Goal: Information Seeking & Learning: Learn about a topic

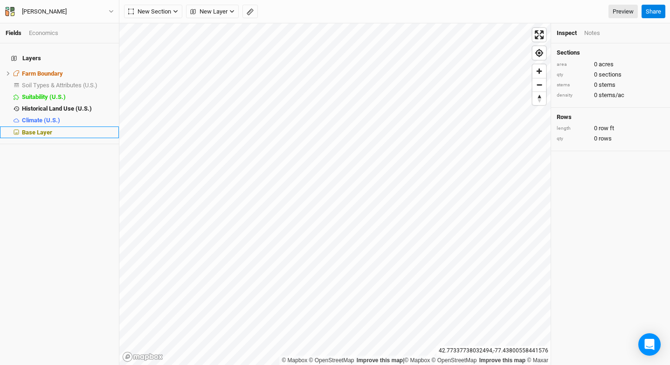
click at [79, 129] on div "Base Layer" at bounding box center [67, 132] width 91 height 7
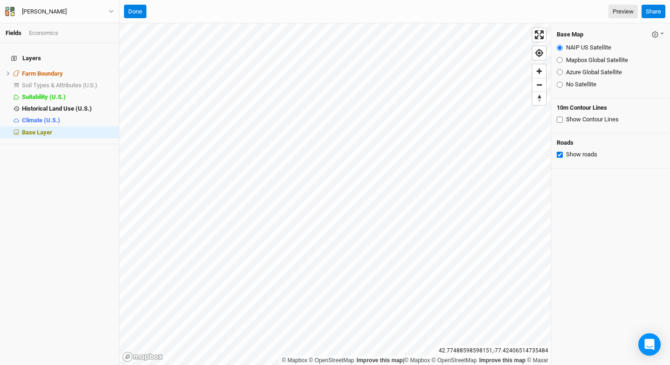
click at [573, 63] on label "Mapbox Global Satellite" at bounding box center [597, 60] width 62 height 8
click at [563, 63] on input "Mapbox Global Satellite" at bounding box center [560, 60] width 6 height 6
radio input "true"
click at [576, 68] on label "Azure Global Satellite" at bounding box center [594, 72] width 56 height 8
click at [563, 69] on input "Azure Global Satellite" at bounding box center [560, 72] width 6 height 6
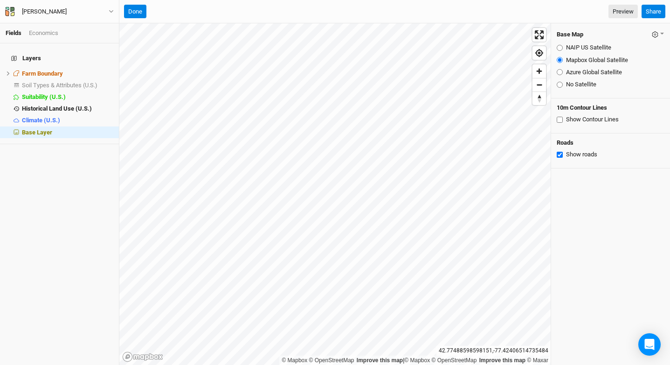
radio input "true"
click at [576, 59] on label "Mapbox Global Satellite" at bounding box center [597, 60] width 62 height 8
click at [563, 59] on input "Mapbox Global Satellite" at bounding box center [560, 60] width 6 height 6
radio input "true"
click at [571, 74] on label "Azure Global Satellite" at bounding box center [594, 72] width 56 height 8
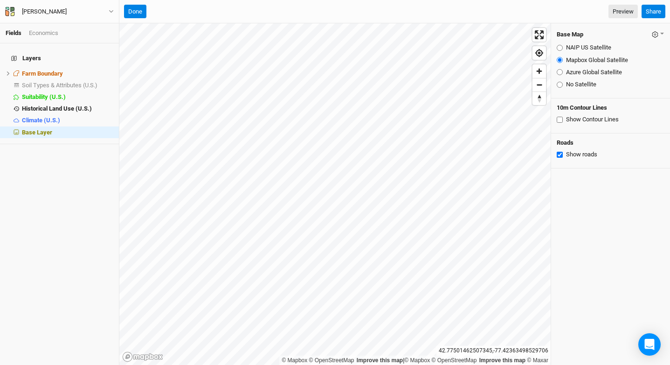
click at [563, 74] on input "Azure Global Satellite" at bounding box center [560, 72] width 6 height 6
radio input "true"
click at [579, 48] on label "NAIP US Satellite" at bounding box center [588, 47] width 45 height 8
click at [563, 48] on input "NAIP US Satellite" at bounding box center [560, 48] width 6 height 6
radio input "true"
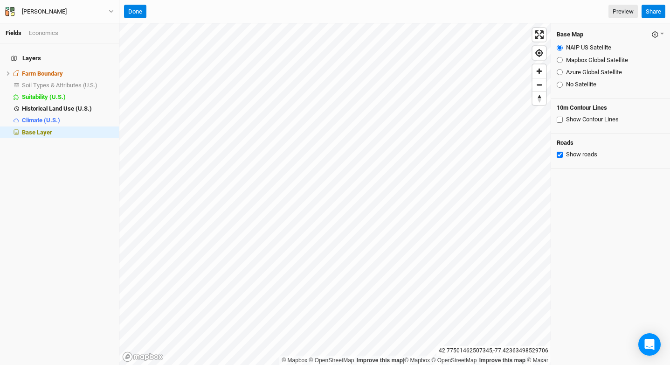
click at [579, 60] on label "Mapbox Global Satellite" at bounding box center [597, 60] width 62 height 8
click at [563, 60] on input "Mapbox Global Satellite" at bounding box center [560, 60] width 6 height 6
radio input "true"
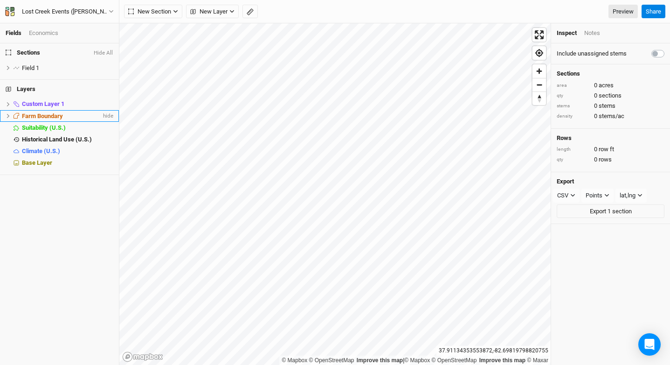
click at [88, 118] on div "Farm Boundary" at bounding box center [61, 115] width 79 height 7
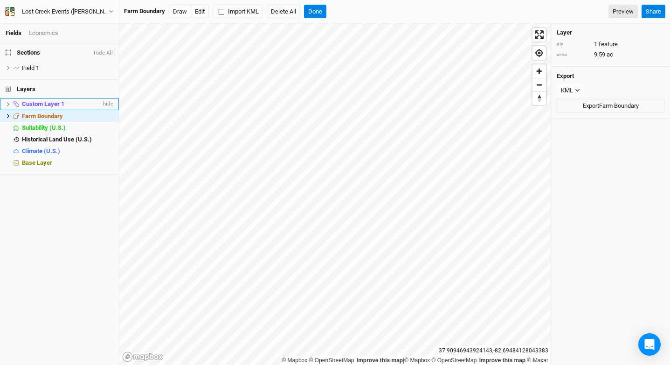
click at [67, 104] on div "Custom Layer 1" at bounding box center [61, 103] width 79 height 7
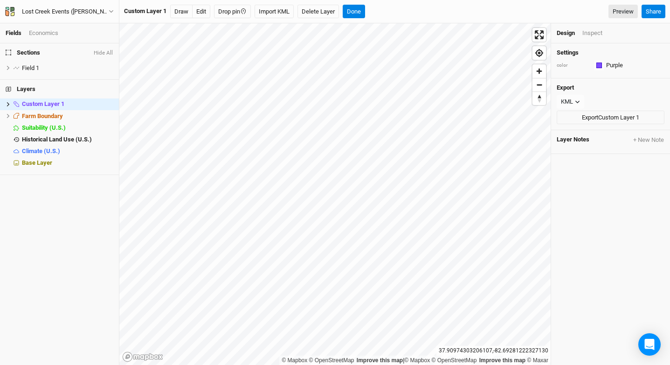
click at [594, 31] on div "Inspect" at bounding box center [593, 33] width 20 height 8
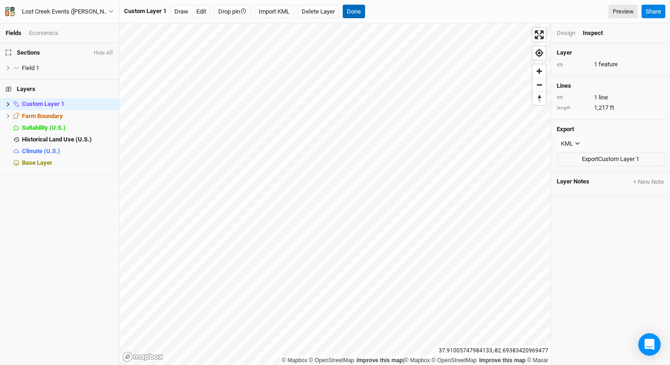
click at [355, 5] on button "Done" at bounding box center [354, 12] width 22 height 14
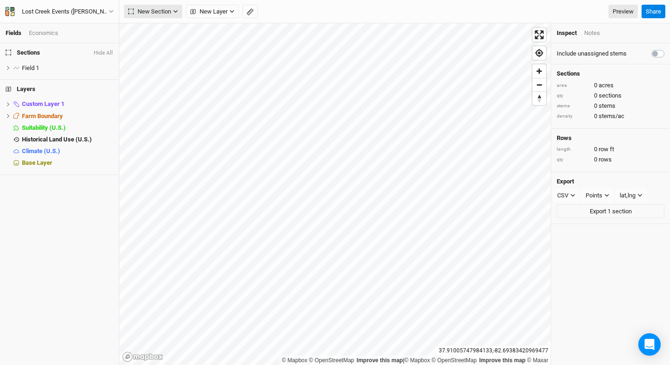
click at [166, 9] on span "New Section" at bounding box center [149, 11] width 43 height 9
click at [167, 29] on button "Grid" at bounding box center [162, 30] width 74 height 14
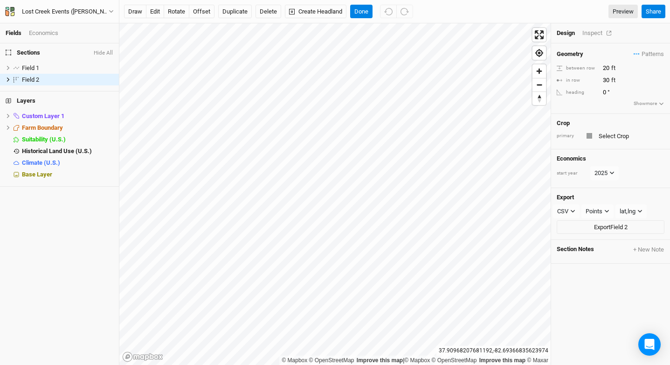
click at [588, 33] on div "Inspect" at bounding box center [599, 33] width 33 height 8
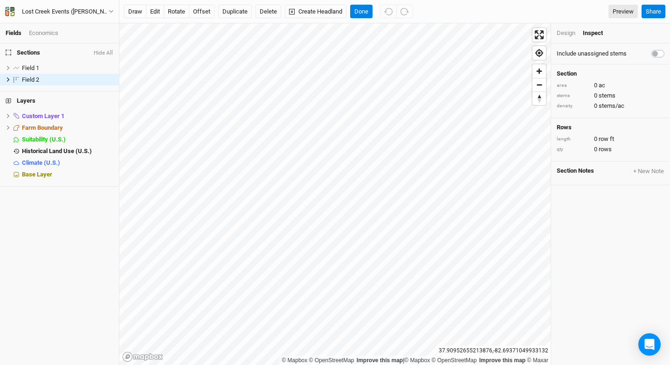
click at [668, 48] on label at bounding box center [668, 48] width 0 height 0
click at [652, 55] on input "checkbox" at bounding box center [655, 52] width 7 height 9
checkbox input "true"
click at [273, 10] on button "Delete" at bounding box center [269, 12] width 26 height 14
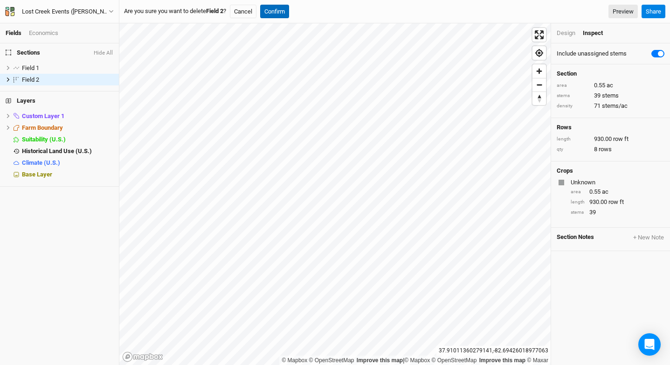
click at [289, 10] on button "Confirm" at bounding box center [274, 12] width 29 height 14
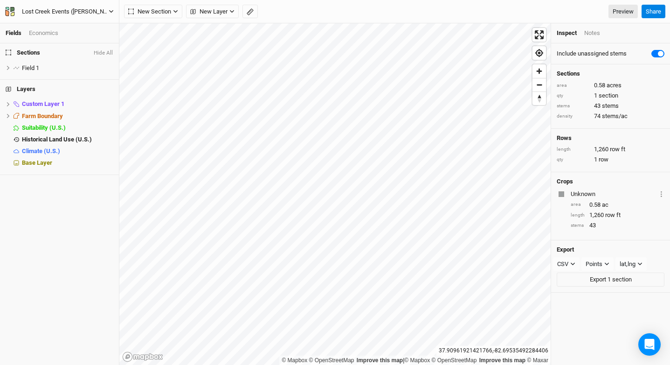
click at [81, 14] on div "Lost Creek Events ([PERSON_NAME])" at bounding box center [65, 11] width 87 height 9
click at [70, 39] on button "Project Settings" at bounding box center [77, 38] width 74 height 12
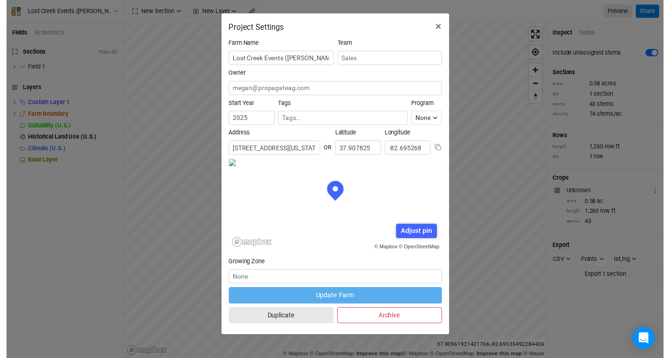
scroll to position [47, 109]
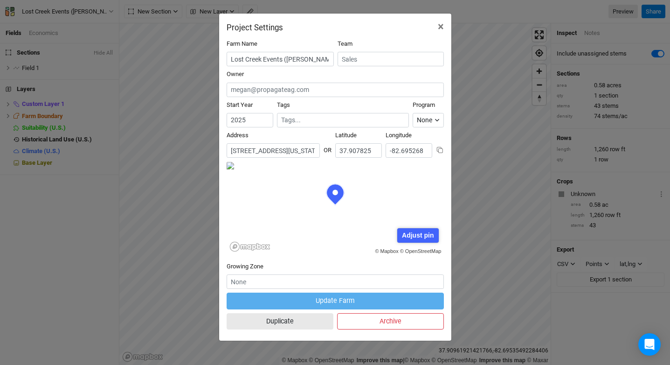
click at [272, 145] on input "[STREET_ADDRESS][US_STATE]" at bounding box center [273, 150] width 93 height 14
click at [442, 23] on span "×" at bounding box center [441, 26] width 6 height 13
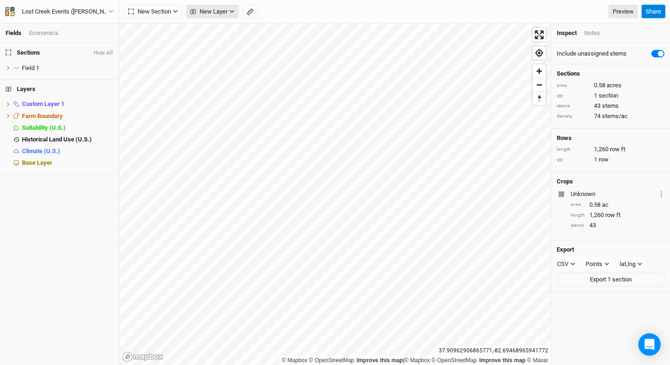
click at [202, 13] on span "New Layer" at bounding box center [208, 11] width 37 height 9
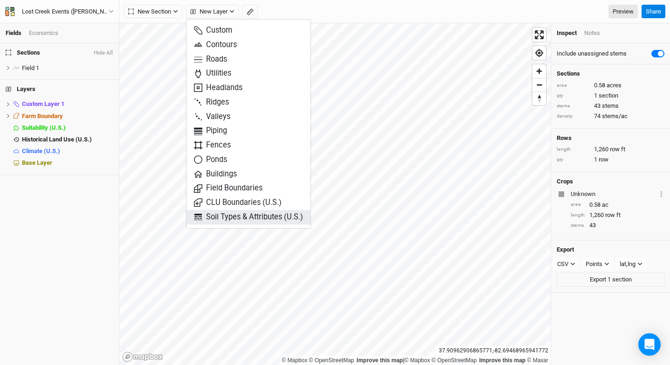
click at [233, 215] on span "Soil Types & Attributes (U.S.)" at bounding box center [248, 217] width 109 height 11
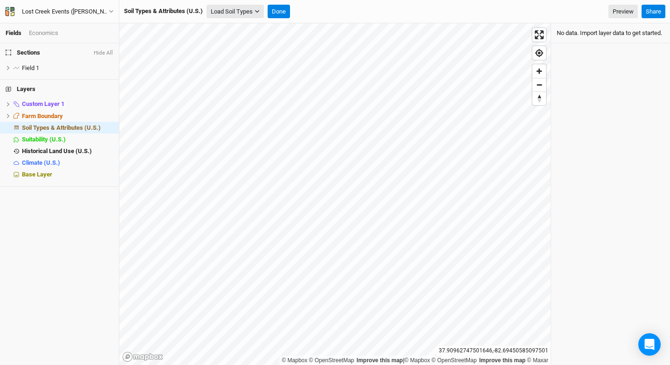
click at [240, 14] on button "Load Soil Types" at bounding box center [235, 12] width 57 height 14
click at [254, 24] on button "Load for Farm Boundary" at bounding box center [247, 27] width 78 height 12
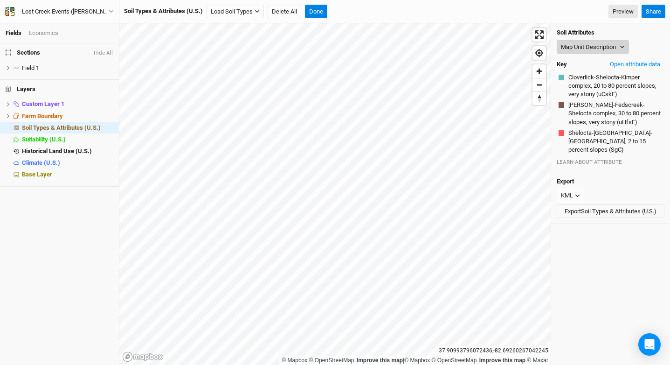
click at [587, 53] on button "Map Unit Description" at bounding box center [593, 47] width 72 height 14
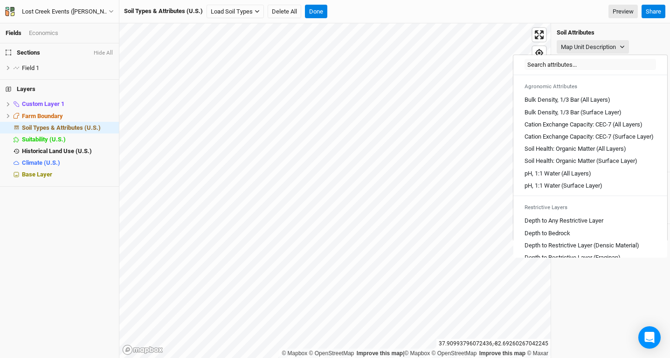
scroll to position [139, 0]
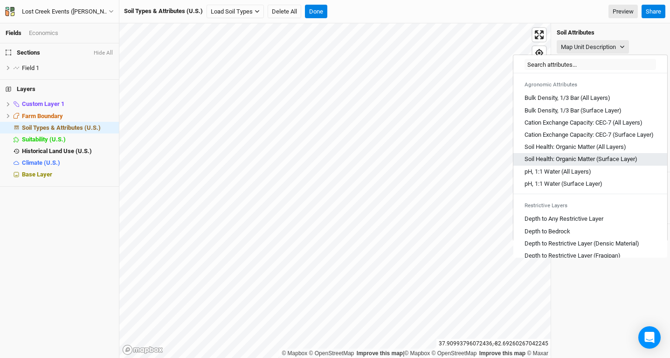
click at [604, 163] on Layer\) "Soil Health: Organic Matter (Surface Layer)" at bounding box center [581, 159] width 113 height 8
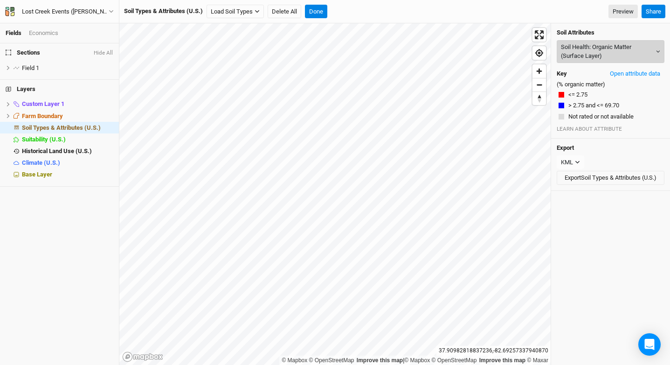
click at [596, 45] on button "Soil Health: Organic Matter (Surface Layer)" at bounding box center [611, 51] width 108 height 23
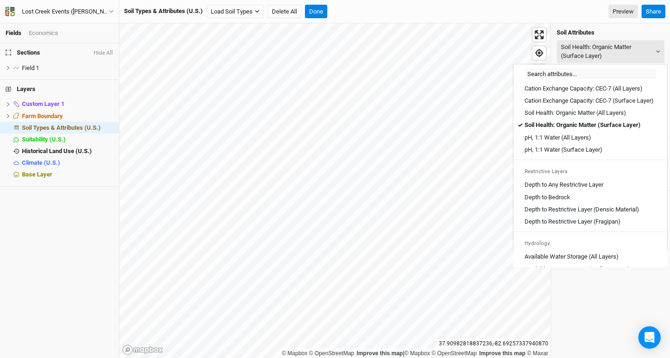
scroll to position [187, 0]
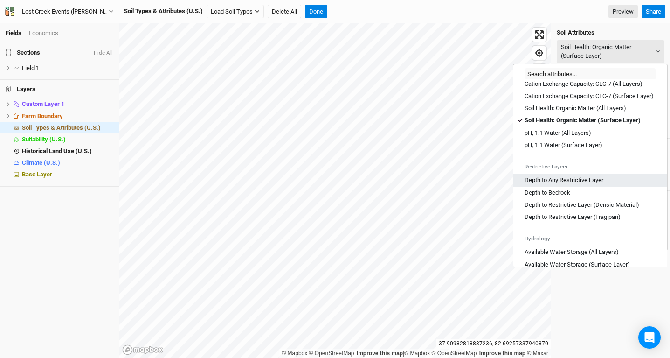
click at [574, 184] on Layer "Depth to Any Restrictive Layer" at bounding box center [564, 180] width 79 height 8
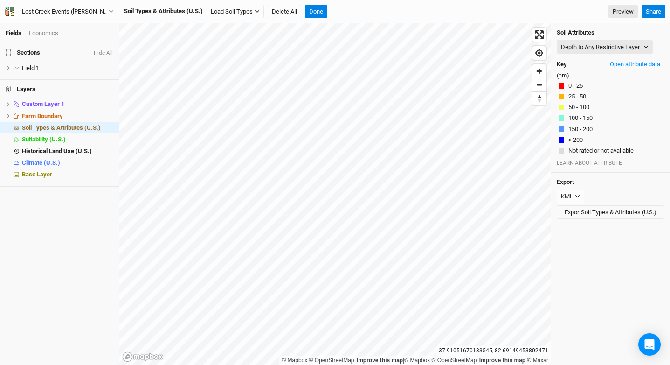
click at [600, 56] on div "Soil Attributes Depth to Any Restrictive Layer Map Unit Description Minor Compo…" at bounding box center [610, 97] width 119 height 149
click at [601, 49] on button "Depth to Any Restrictive Layer" at bounding box center [605, 47] width 96 height 14
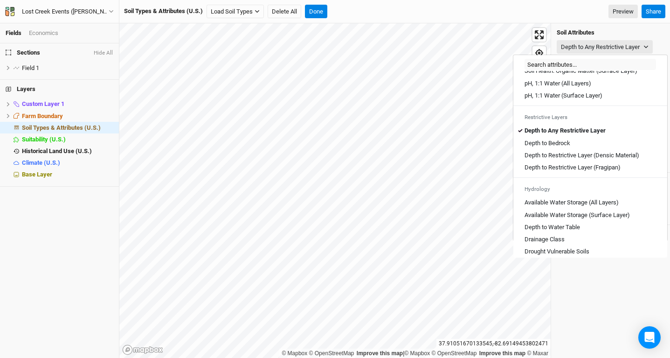
scroll to position [226, 0]
click at [566, 148] on Bedrock "Depth to Bedrock" at bounding box center [548, 143] width 46 height 8
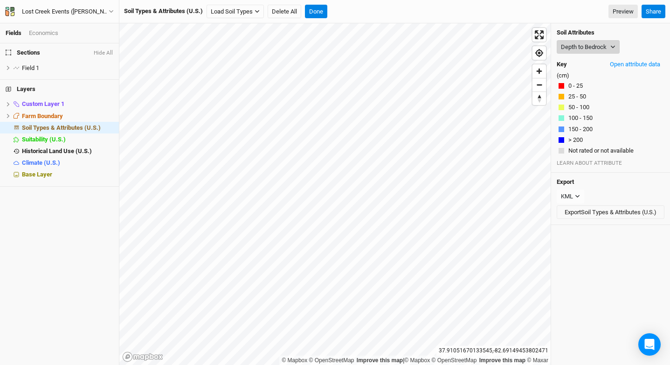
click at [582, 46] on button "Depth to Bedrock" at bounding box center [588, 47] width 63 height 14
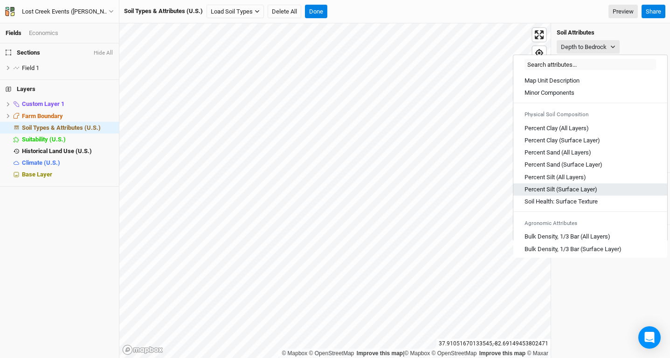
scroll to position [182, 0]
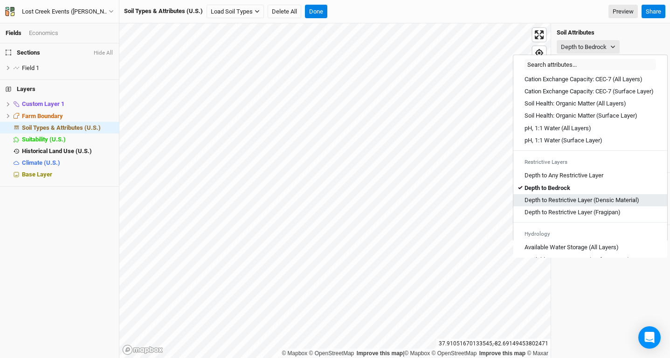
click at [584, 204] on Material\) "Depth to Restrictive Layer (Densic Material)" at bounding box center [582, 200] width 115 height 8
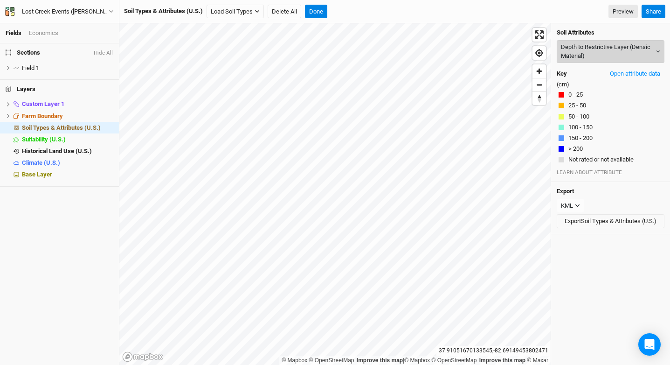
click at [591, 53] on button "Depth to Restrictive Layer (Densic Material)" at bounding box center [611, 51] width 108 height 23
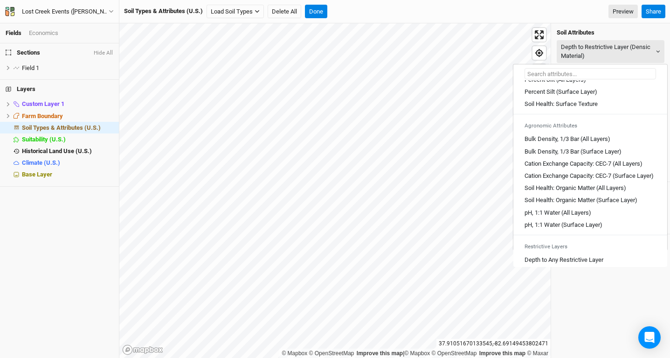
scroll to position [166, 0]
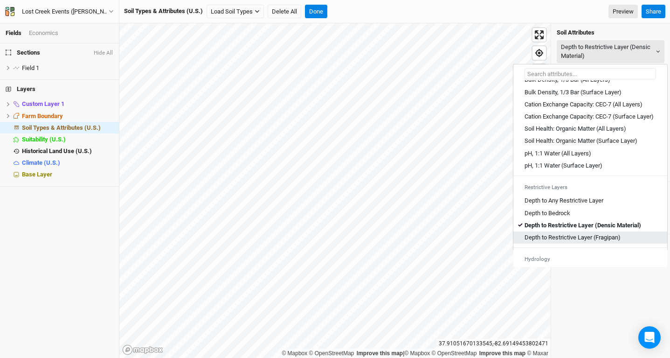
click at [599, 242] on \(Fragipan\) "Depth to Restrictive Layer (Fragipan)" at bounding box center [573, 237] width 96 height 8
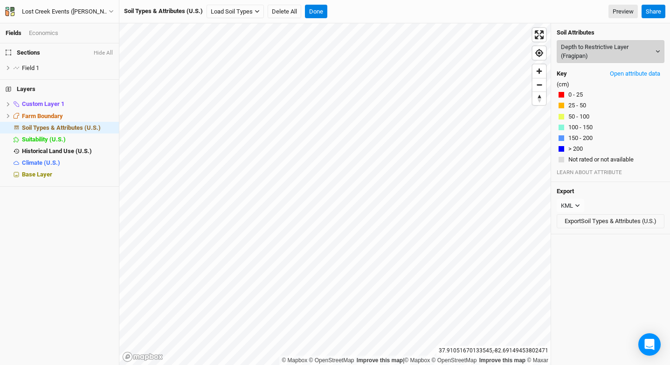
click at [588, 59] on button "Depth to Restrictive Layer (Fragipan)" at bounding box center [611, 51] width 108 height 23
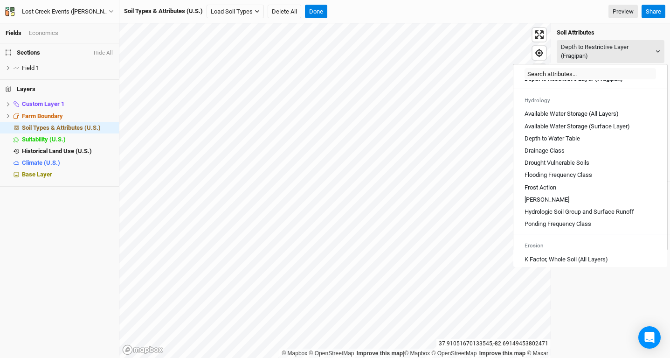
scroll to position [324, 0]
click at [602, 145] on link "Depth to Water Table" at bounding box center [591, 139] width 154 height 12
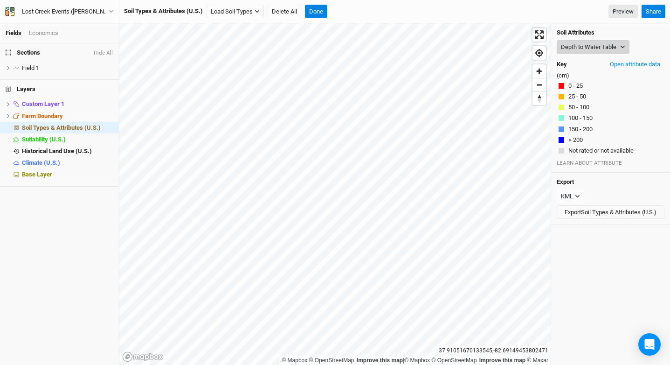
click at [603, 48] on button "Depth to Water Table" at bounding box center [593, 47] width 73 height 14
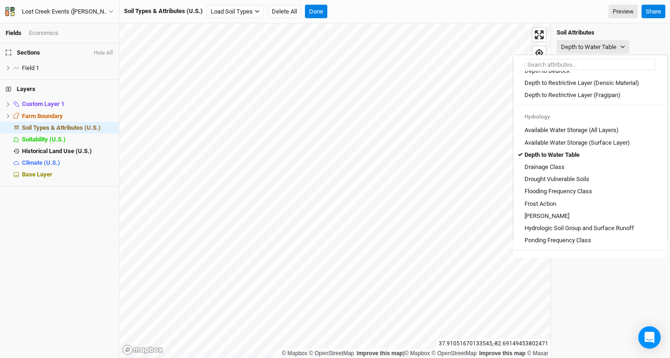
scroll to position [312, 0]
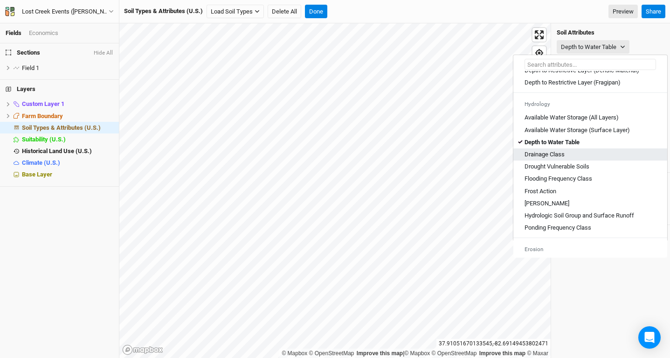
click at [580, 159] on div "Drainage Class" at bounding box center [591, 154] width 132 height 8
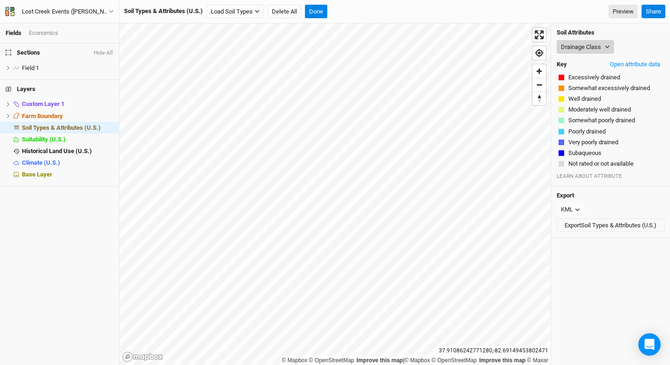
click at [580, 45] on button "Drainage Class" at bounding box center [585, 47] width 57 height 14
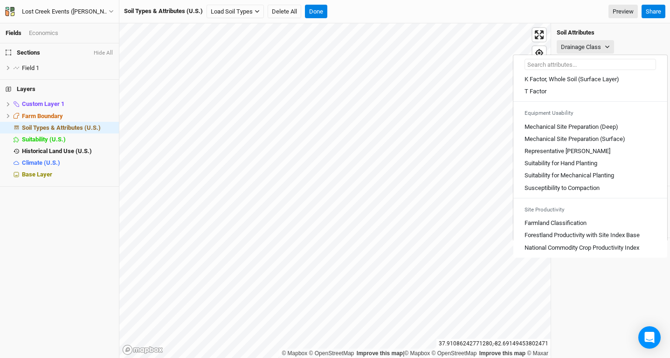
scroll to position [516, 0]
click at [319, 14] on button "Done" at bounding box center [316, 12] width 22 height 14
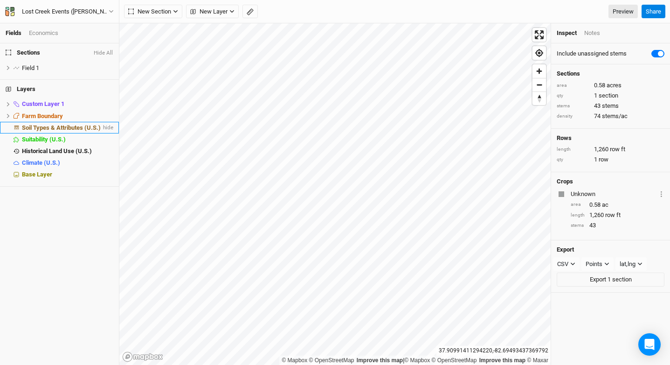
click at [54, 130] on span "Soil Types & Attributes (U.S.)" at bounding box center [61, 127] width 79 height 7
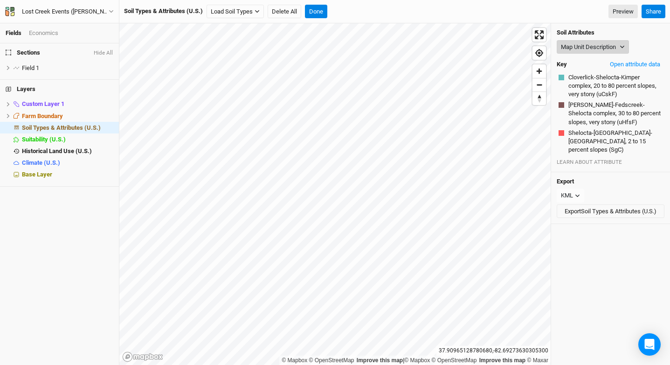
click at [596, 47] on button "Map Unit Description" at bounding box center [593, 47] width 72 height 14
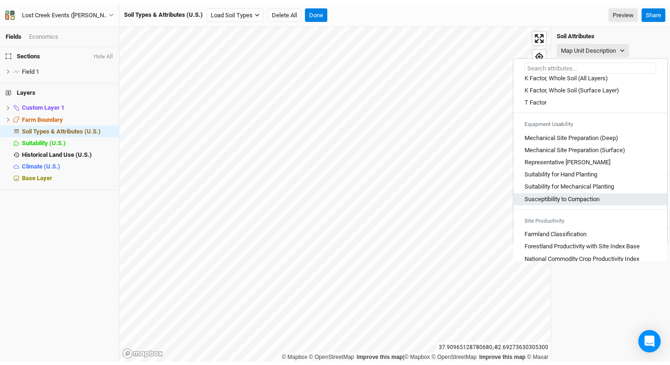
scroll to position [500, 0]
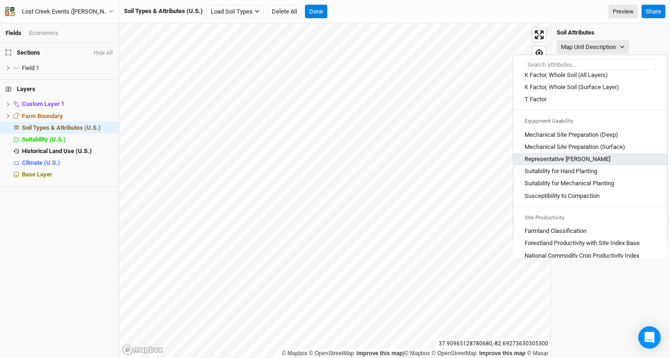
click at [579, 163] on Slope "Representative [PERSON_NAME]" at bounding box center [568, 159] width 86 height 8
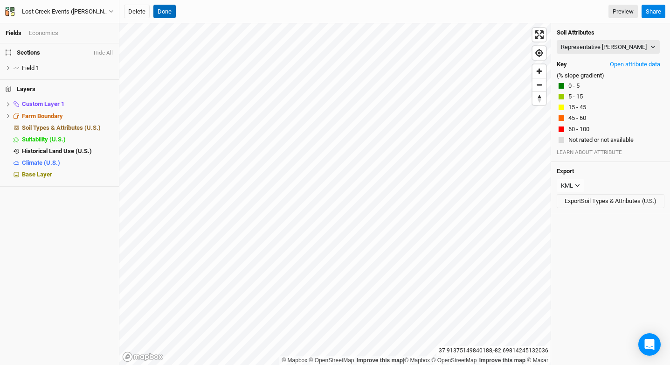
click at [164, 15] on button "Done" at bounding box center [164, 12] width 22 height 14
